Goal: Information Seeking & Learning: Learn about a topic

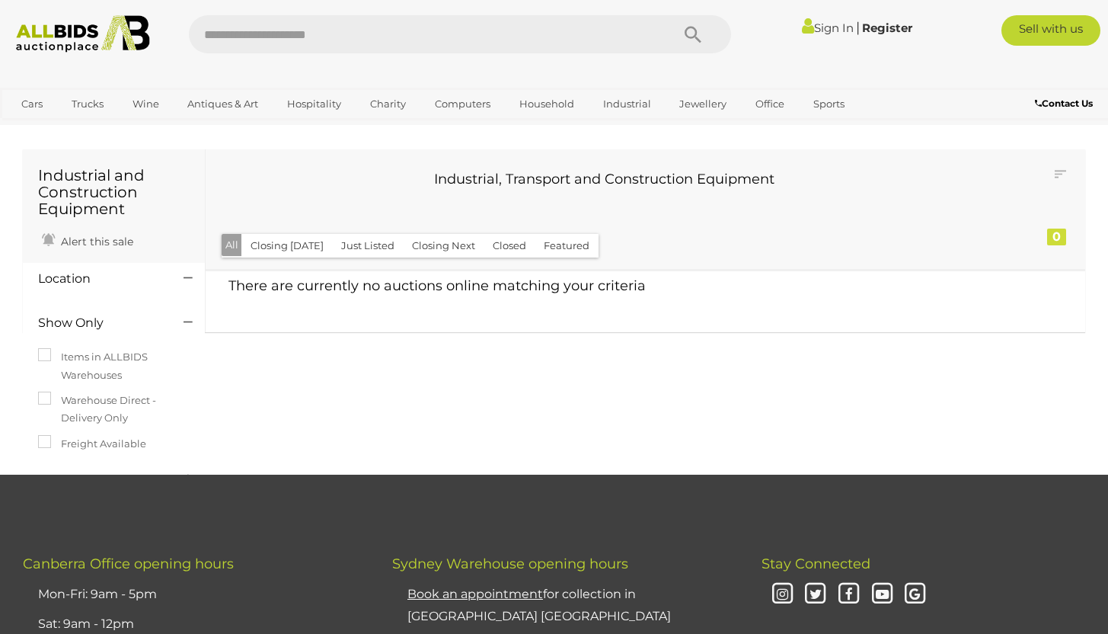
click at [300, 27] on input "text" at bounding box center [423, 34] width 468 height 38
type input "*********"
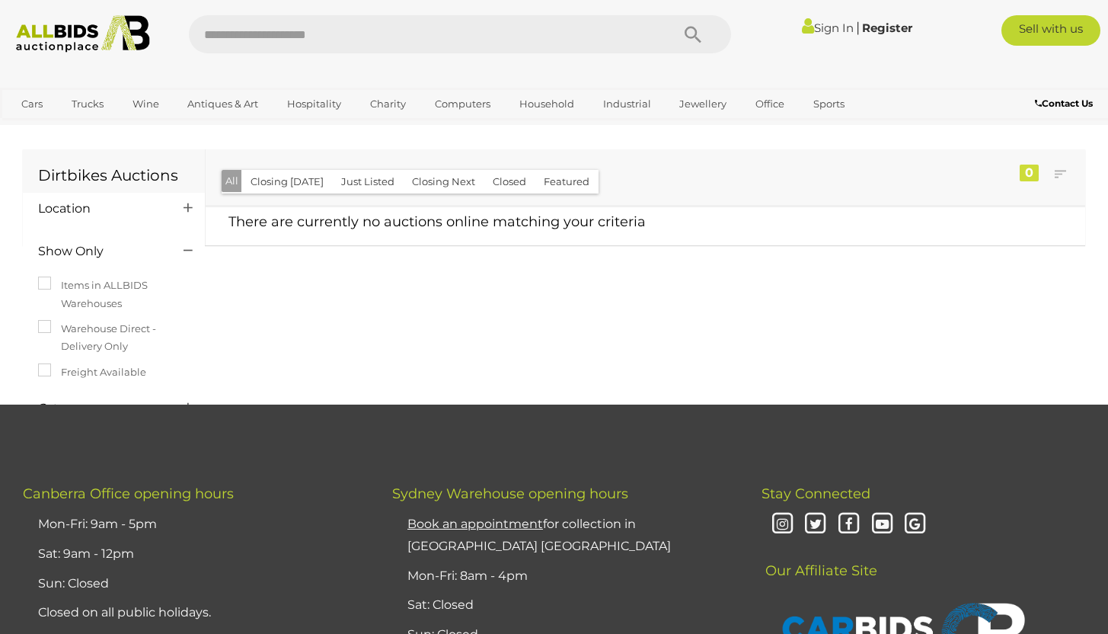
click at [356, 181] on button "Just Listed" at bounding box center [368, 182] width 72 height 24
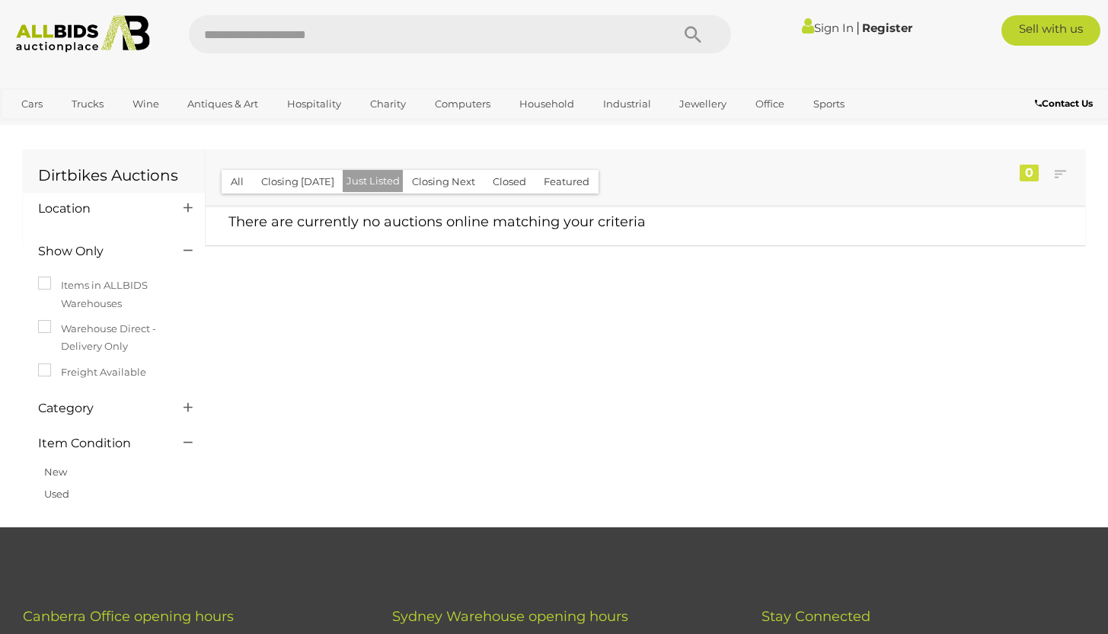
click at [414, 188] on button "Closing Next" at bounding box center [443, 182] width 81 height 24
click at [499, 178] on button "Closed" at bounding box center [510, 182] width 52 height 24
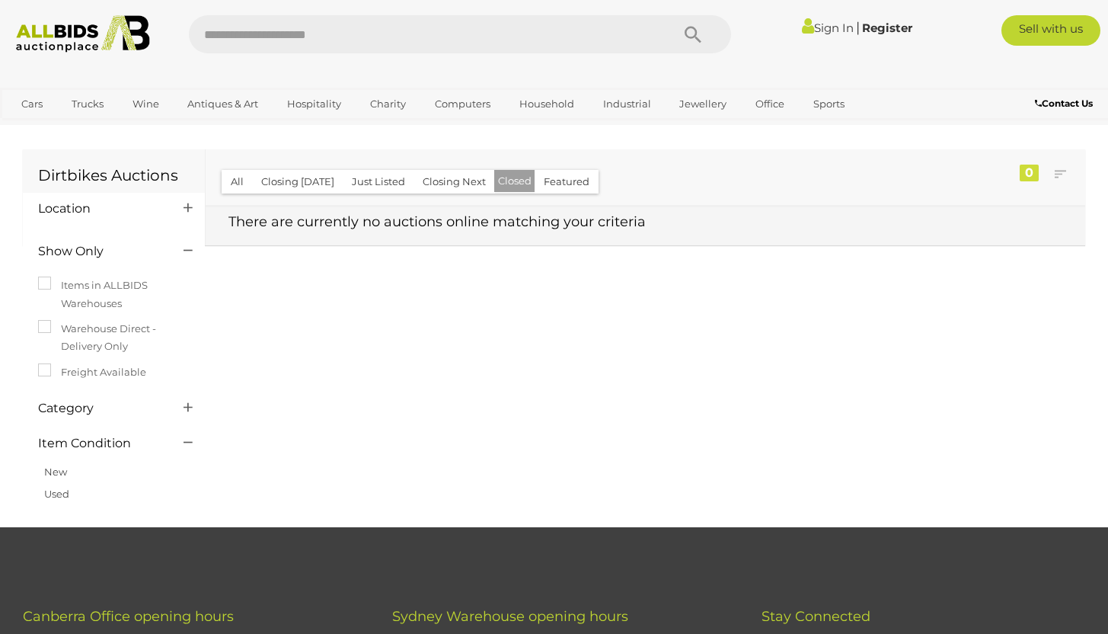
click at [557, 225] on span "There are currently no auctions online matching your criteria" at bounding box center [436, 221] width 417 height 17
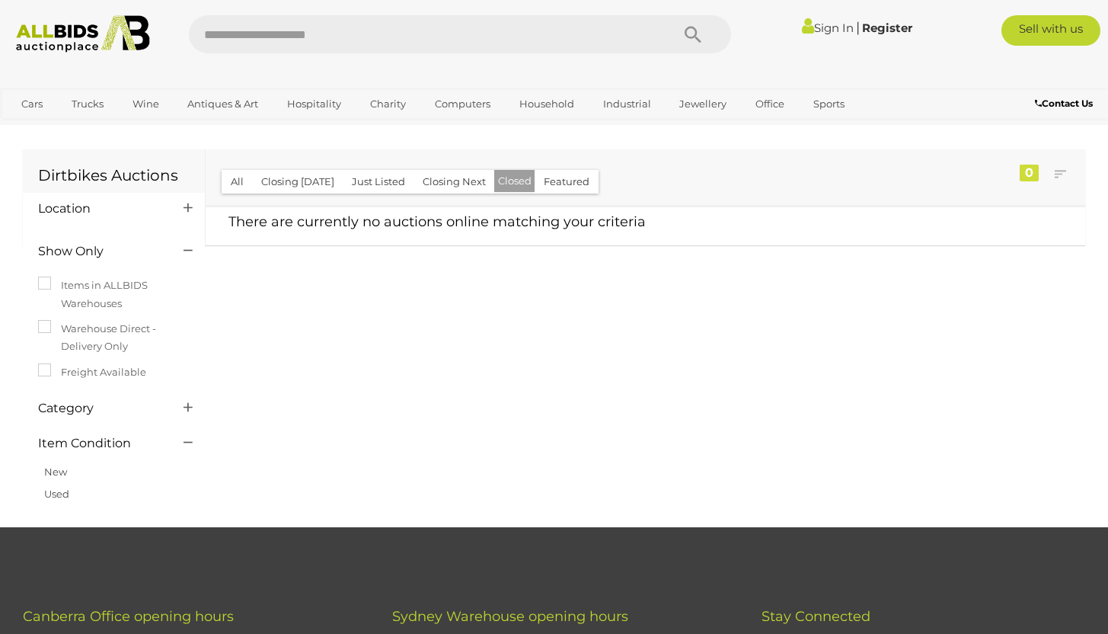
click at [302, 33] on input "text" at bounding box center [423, 34] width 468 height 38
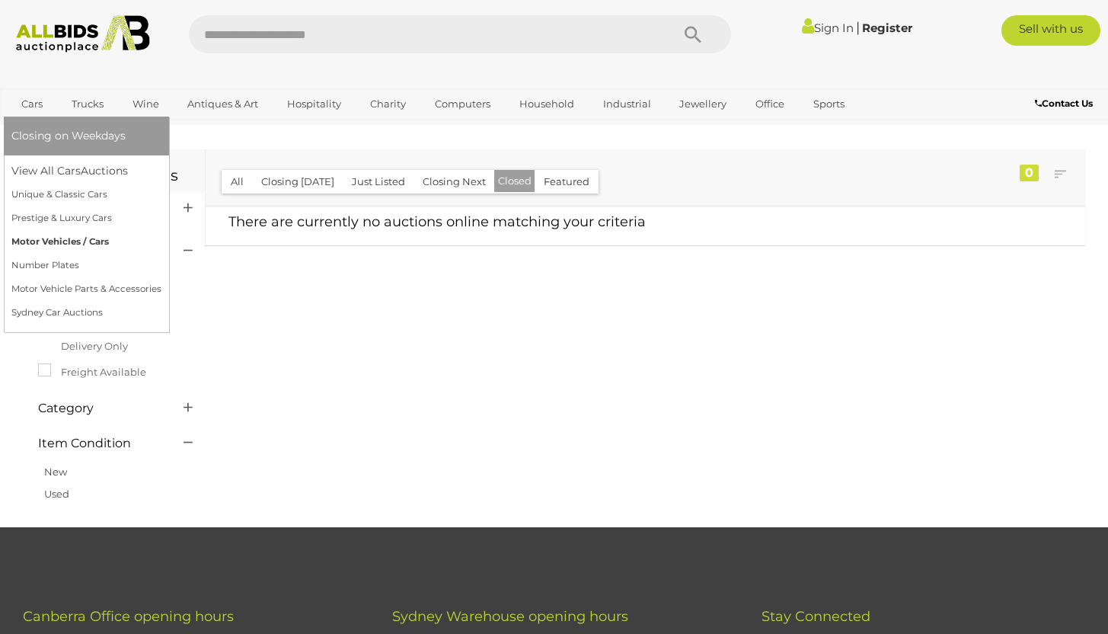
click at [76, 241] on link "Motor Vehicles / Cars" at bounding box center [86, 242] width 150 height 24
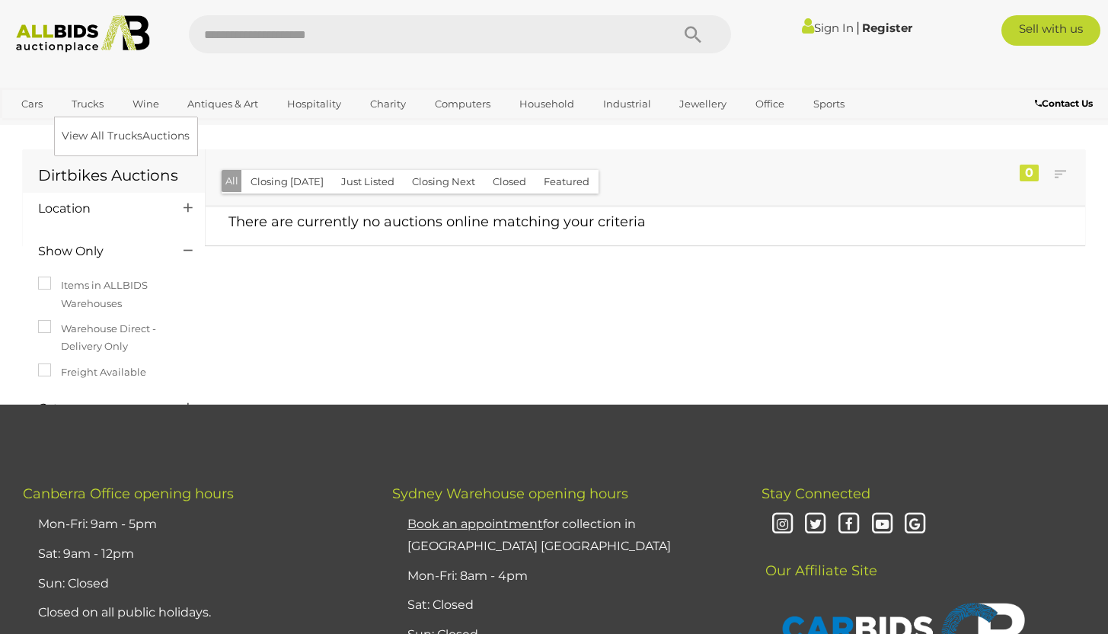
click at [104, 110] on link "Trucks" at bounding box center [88, 103] width 52 height 25
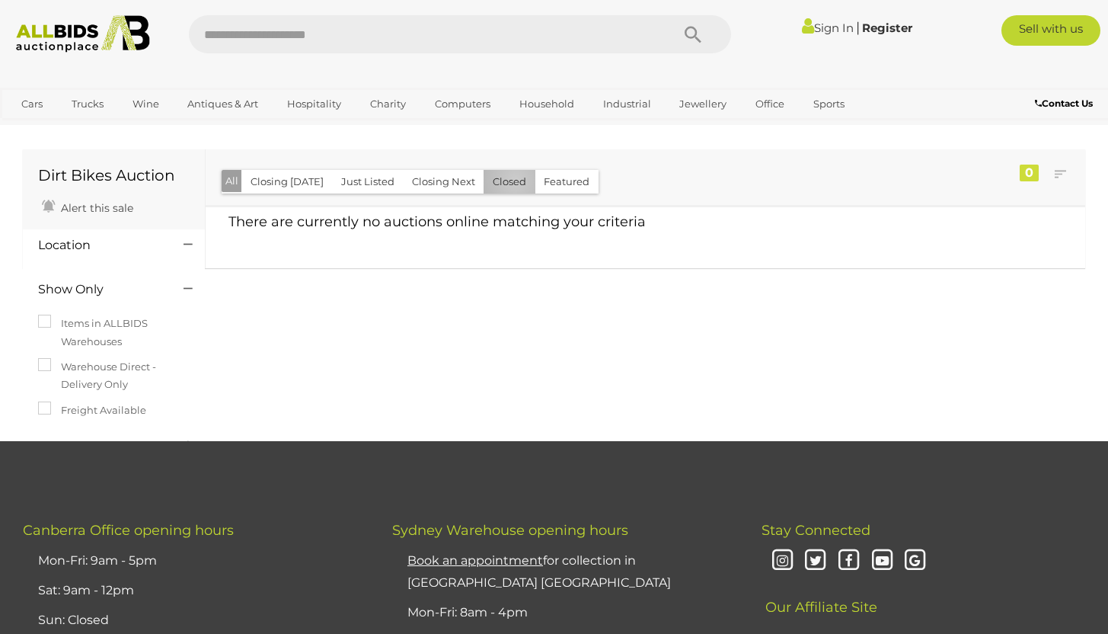
click at [509, 180] on button "Closed" at bounding box center [510, 182] width 52 height 24
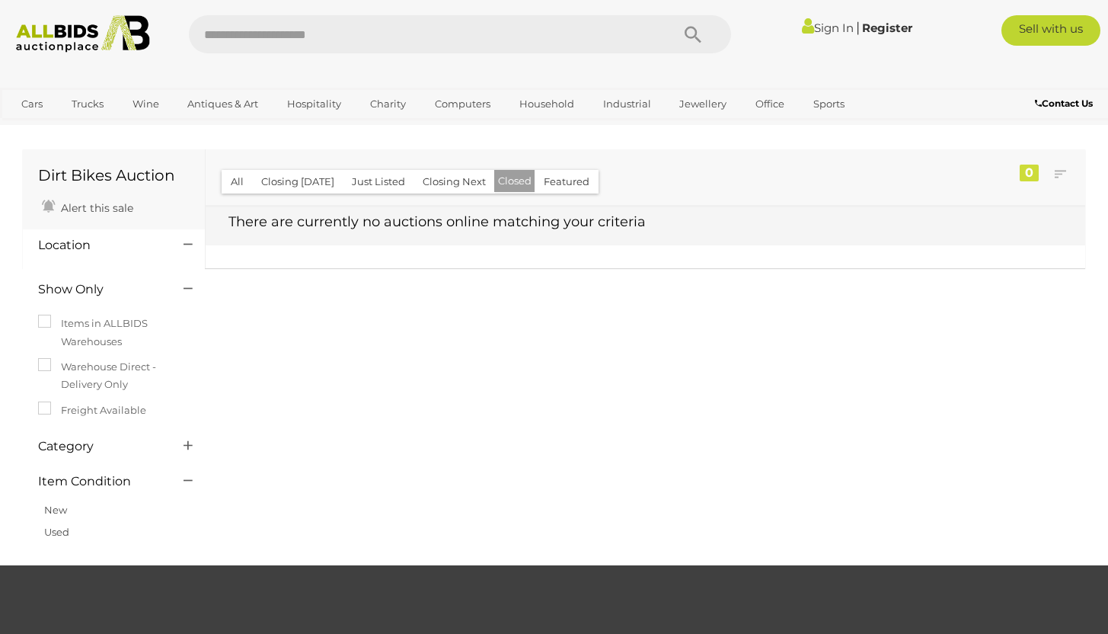
click at [336, 240] on td "There are currently no auctions online matching your criteria" at bounding box center [646, 225] width 880 height 39
click at [385, 210] on td "There are currently no auctions online matching your criteria" at bounding box center [646, 225] width 880 height 39
click at [788, 217] on td "There are currently no auctions online matching your criteria" at bounding box center [646, 225] width 880 height 39
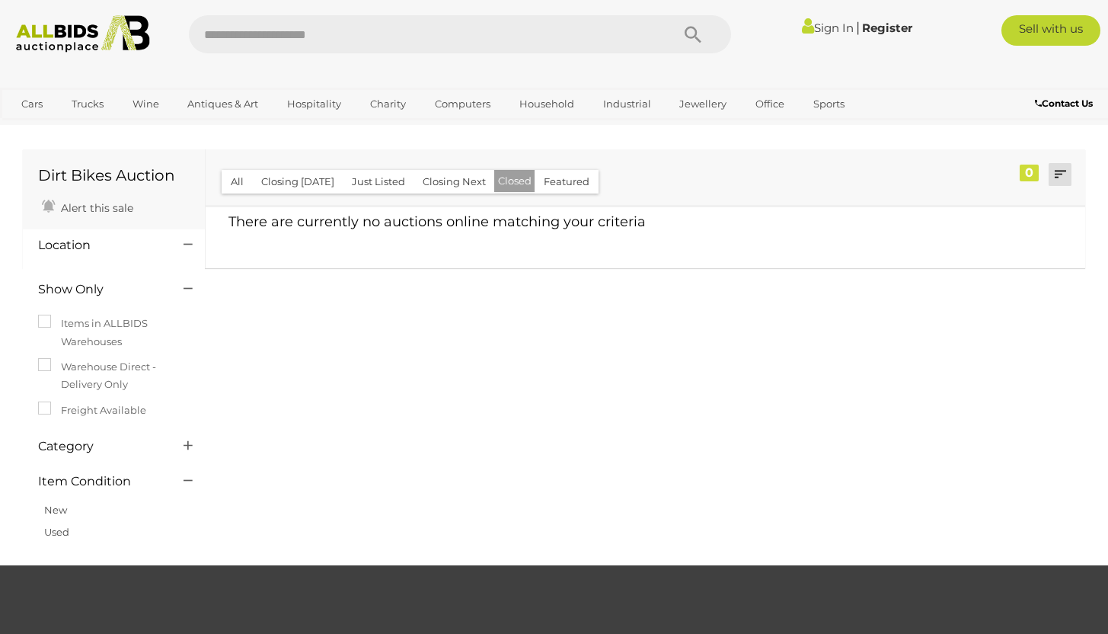
click at [1067, 177] on link at bounding box center [1060, 174] width 23 height 23
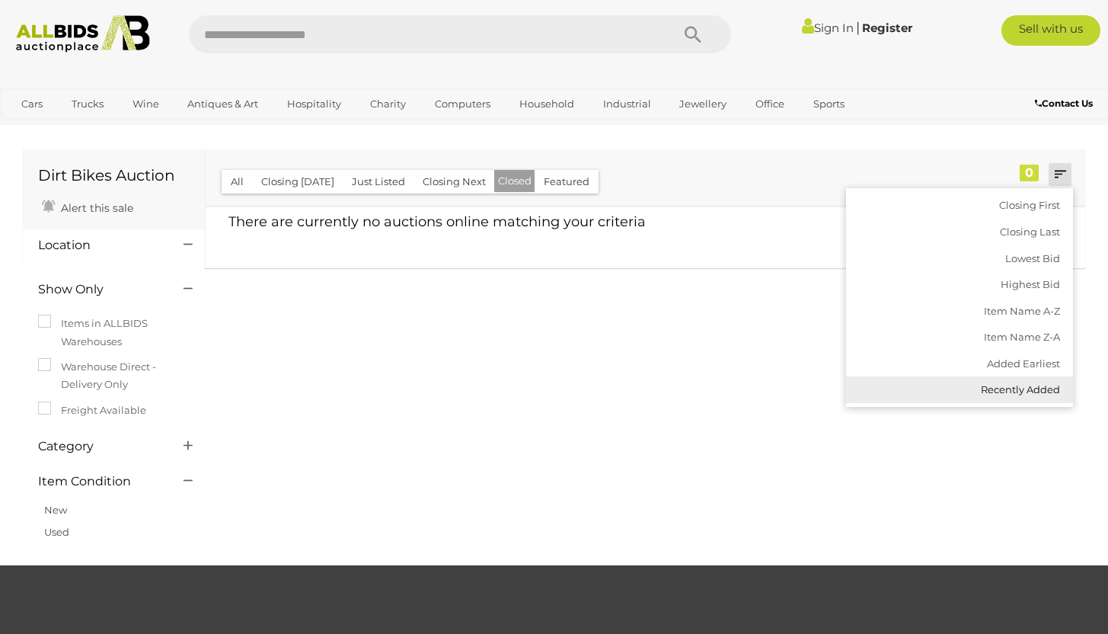
click at [1010, 385] on link "Recently Added" at bounding box center [959, 389] width 227 height 27
